Goal: Task Accomplishment & Management: Complete application form

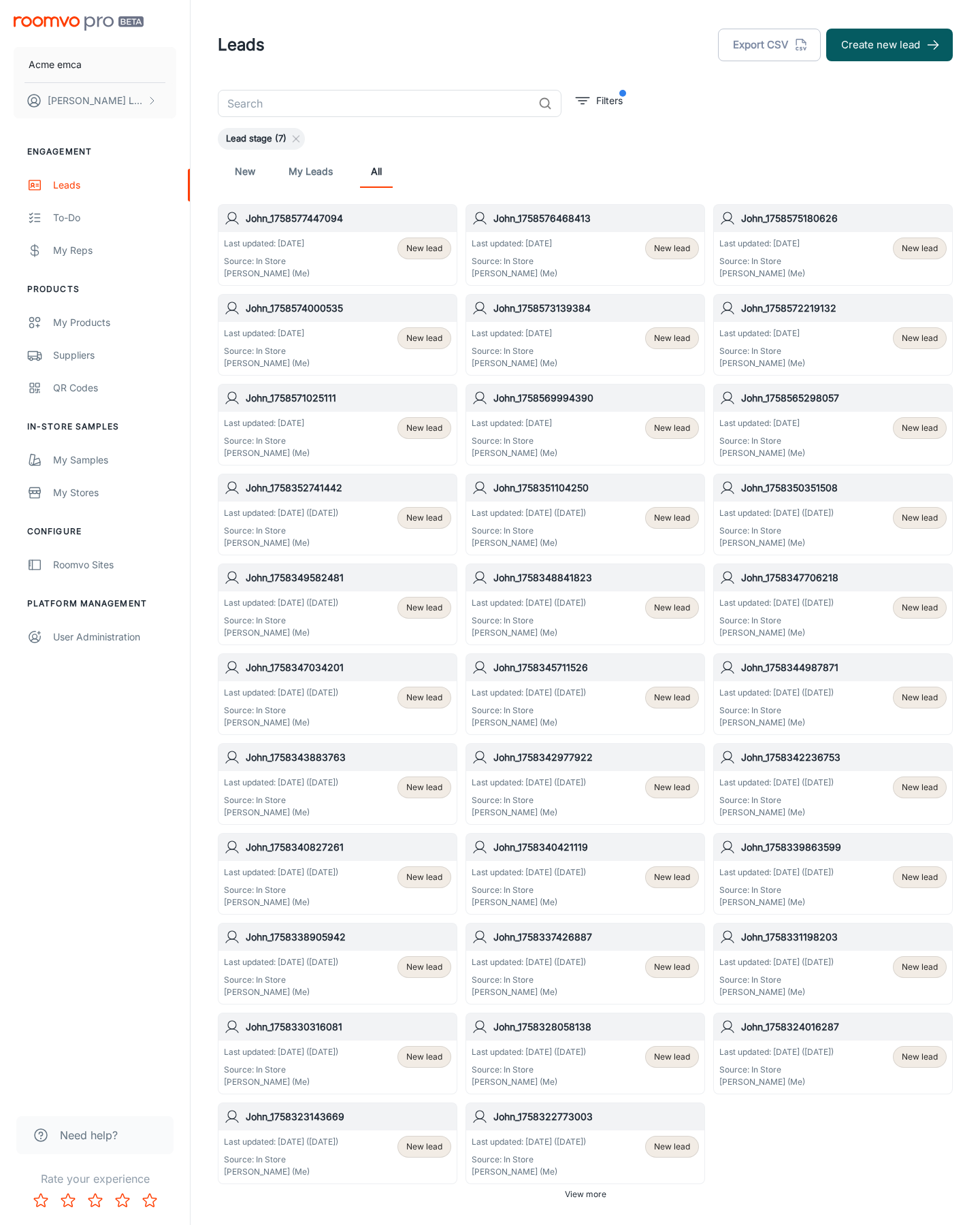
click at [889, 45] on button "Create new lead" at bounding box center [889, 44] width 126 height 33
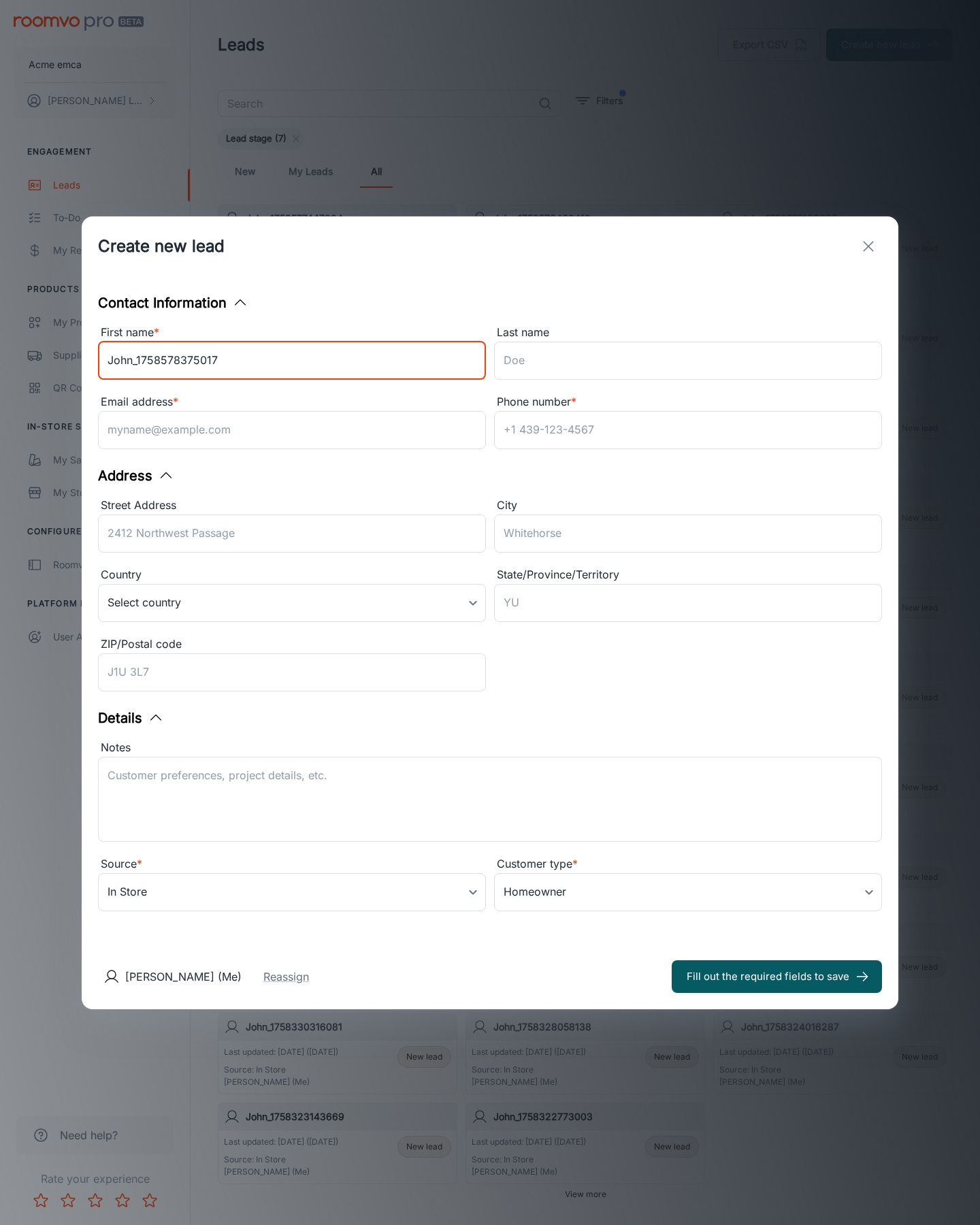
type input "John_1758578375017"
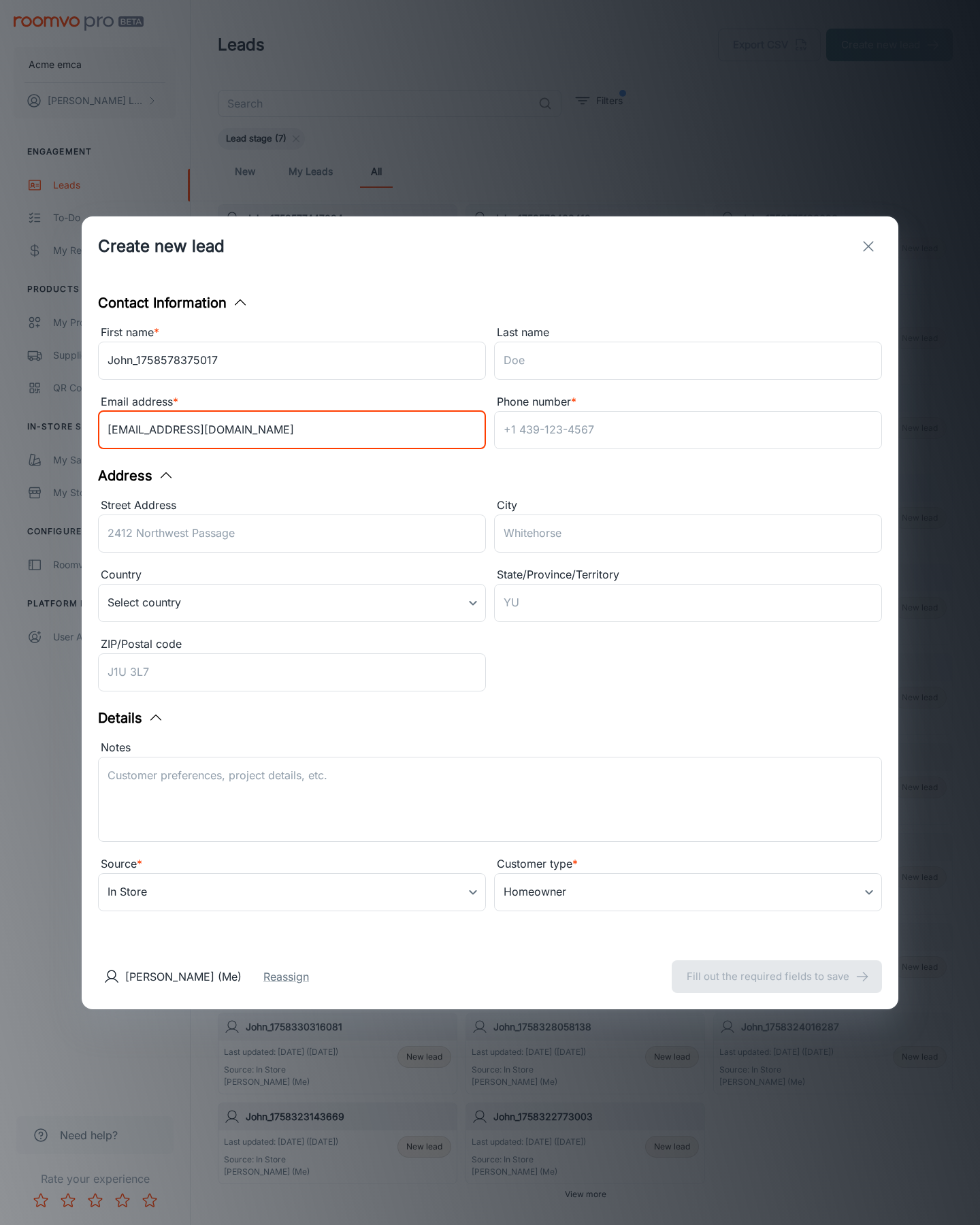
type input "[EMAIL_ADDRESS][DOMAIN_NAME]"
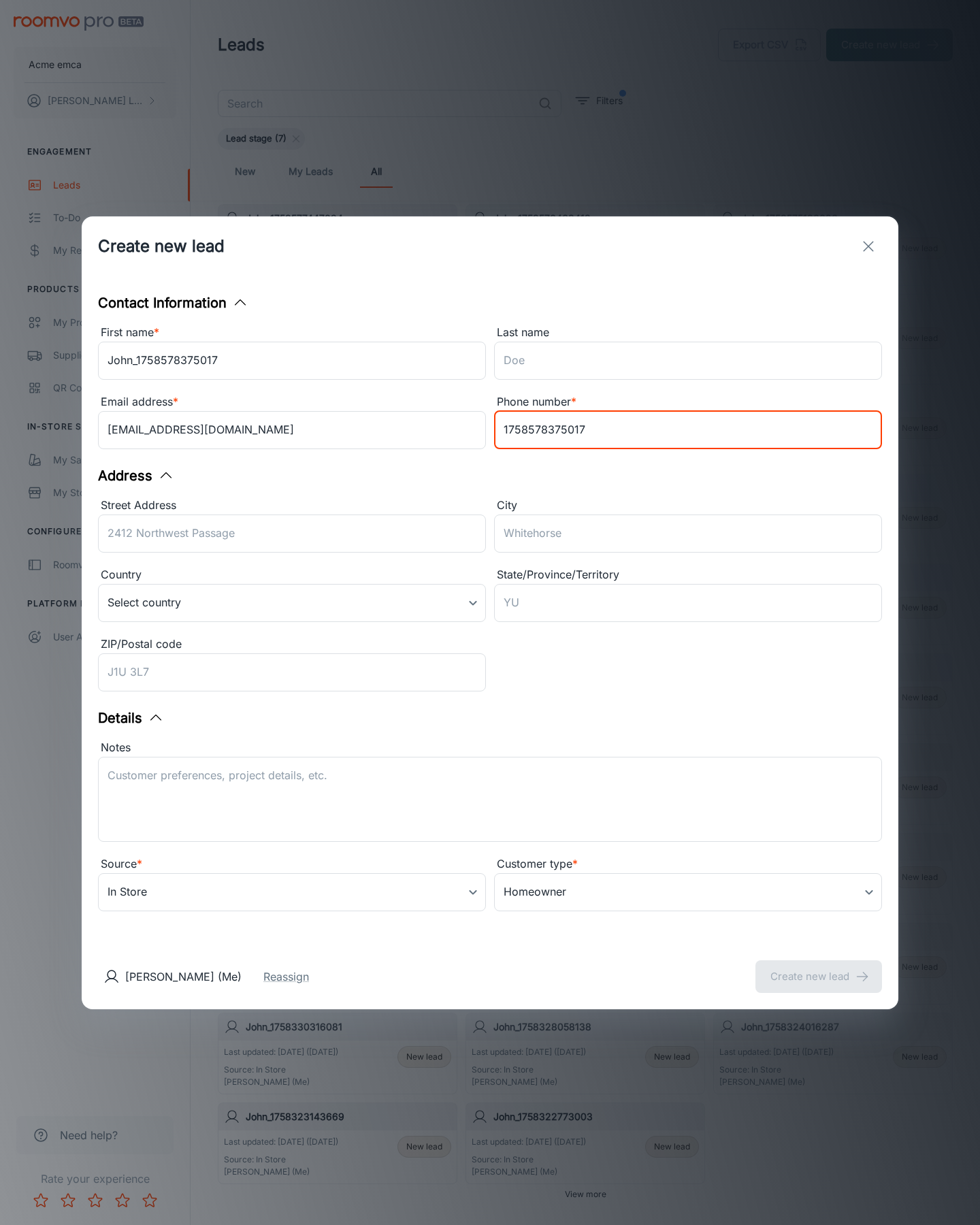
type input "1758578375017"
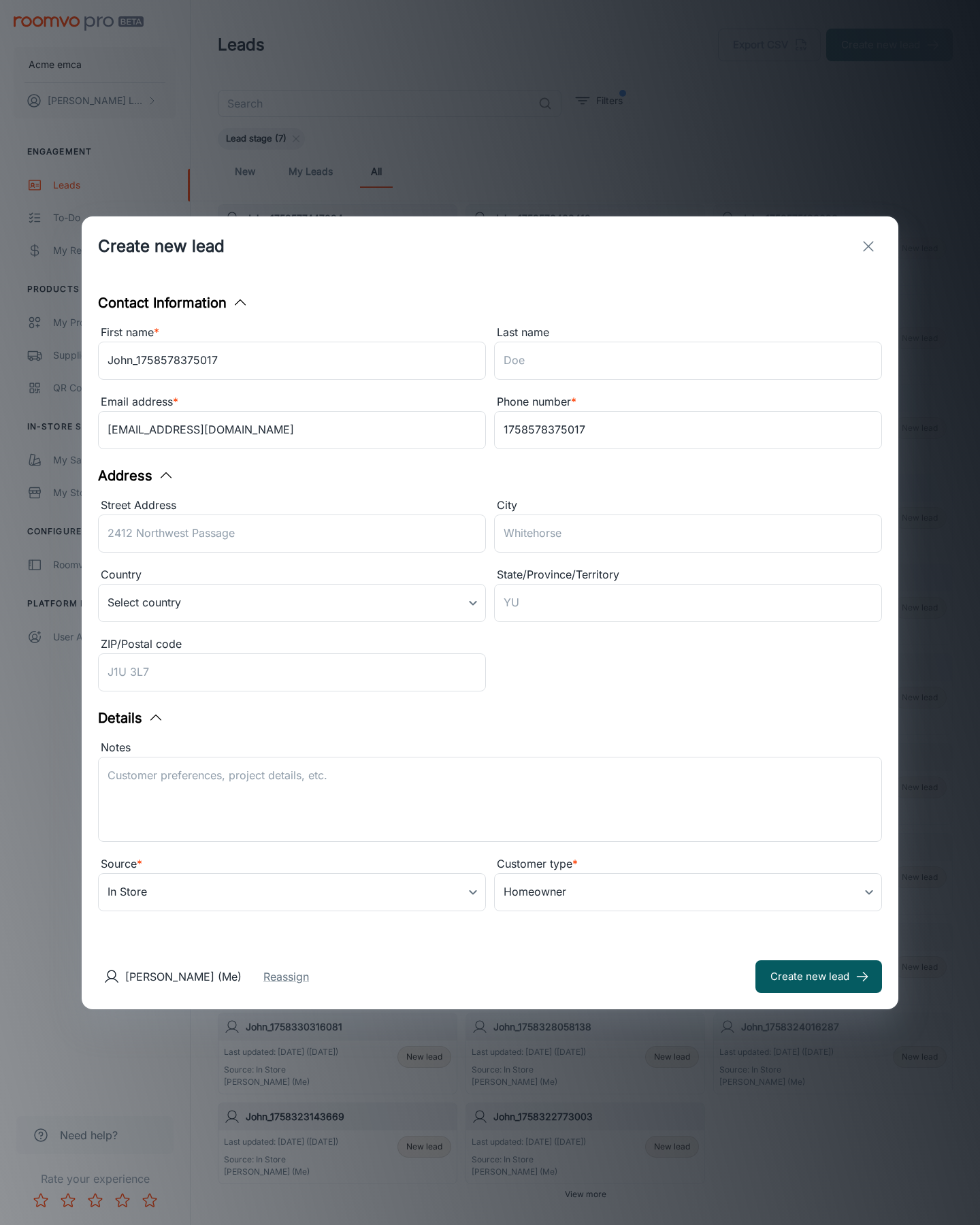
click at [819, 976] on button "Create new lead" at bounding box center [819, 977] width 126 height 33
